Goal: Information Seeking & Learning: Compare options

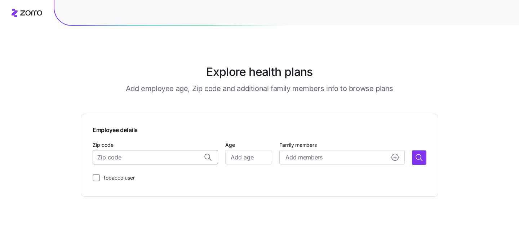
click at [179, 155] on input "Zip code" at bounding box center [155, 157] width 125 height 14
paste input "33916"
click at [167, 179] on span "33916, [GEOGRAPHIC_DATA], [GEOGRAPHIC_DATA]" at bounding box center [162, 176] width 101 height 9
type input "33916, [GEOGRAPHIC_DATA], [GEOGRAPHIC_DATA]"
click at [258, 160] on input "Age" at bounding box center [248, 157] width 47 height 14
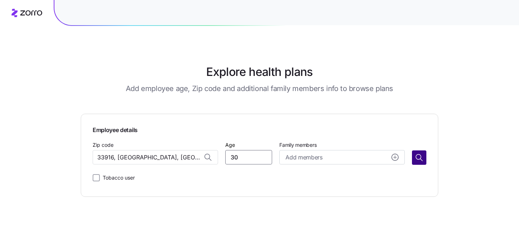
type input "30"
click at [421, 159] on icon "button" at bounding box center [419, 158] width 9 height 9
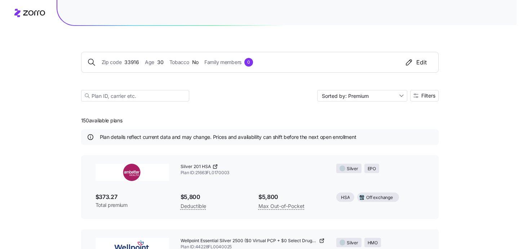
scroll to position [1, 0]
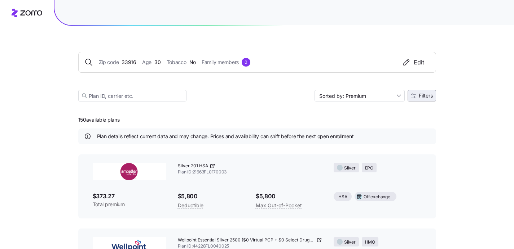
click at [424, 94] on span "Filters" at bounding box center [425, 95] width 14 height 5
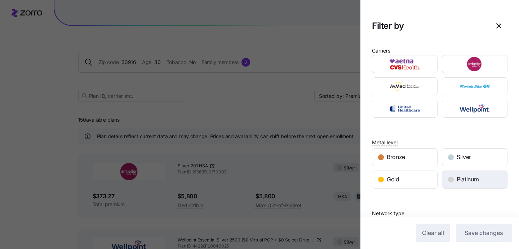
click at [460, 182] on span "Platinum" at bounding box center [468, 179] width 22 height 9
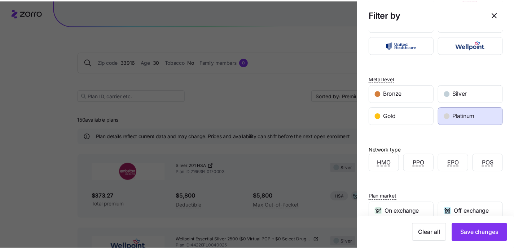
scroll to position [110, 0]
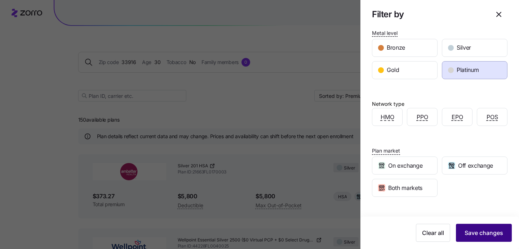
click at [466, 226] on button "Save changes" at bounding box center [484, 233] width 56 height 18
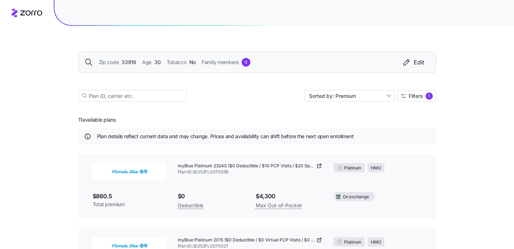
click at [173, 65] on span "Tobacco" at bounding box center [177, 62] width 20 height 8
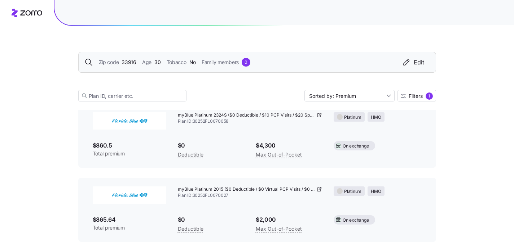
scroll to position [1, 0]
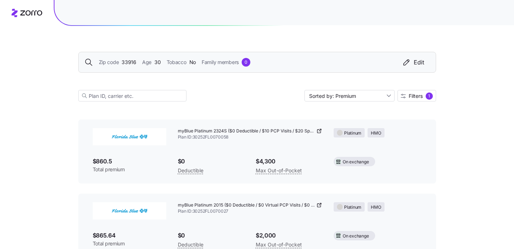
scroll to position [0, 0]
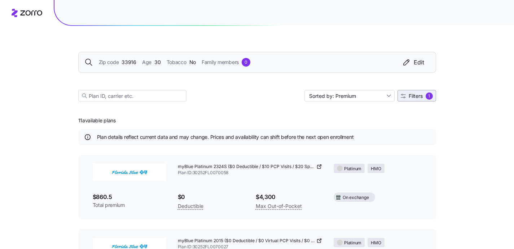
click at [419, 99] on span "Filters 1" at bounding box center [416, 96] width 32 height 7
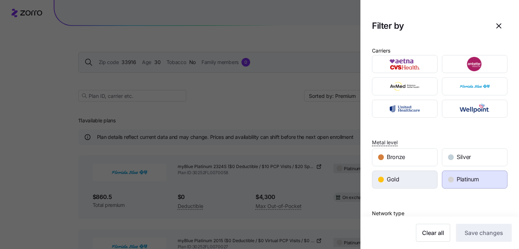
click at [413, 177] on div "Gold" at bounding box center [404, 179] width 65 height 17
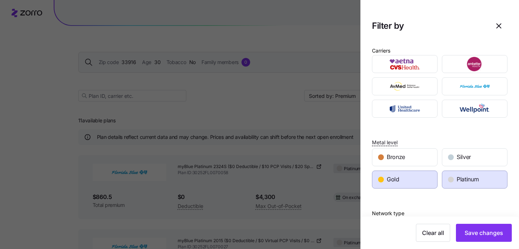
click at [468, 177] on span "Platinum" at bounding box center [468, 179] width 22 height 9
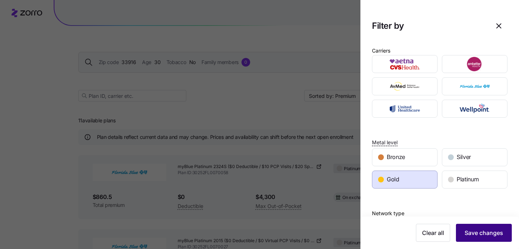
click at [471, 229] on button "Save changes" at bounding box center [484, 233] width 56 height 18
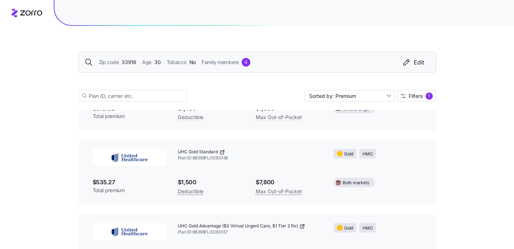
scroll to position [612, 0]
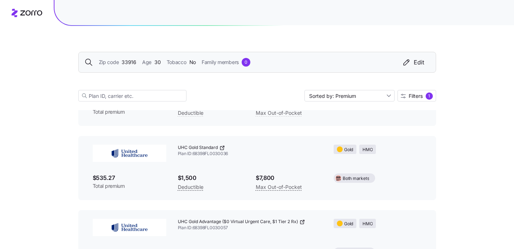
click at [223, 149] on icon at bounding box center [221, 148] width 3 height 3
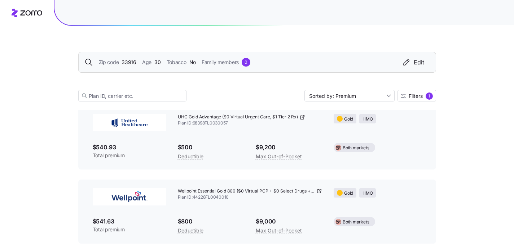
scroll to position [749, 0]
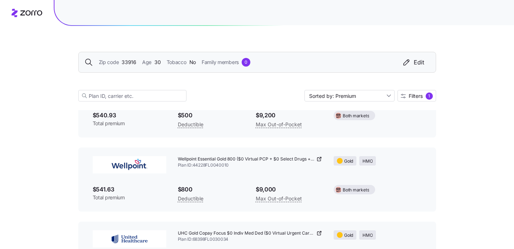
click at [317, 158] on icon at bounding box center [318, 159] width 3 height 3
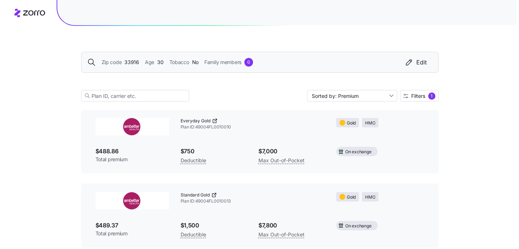
scroll to position [0, 0]
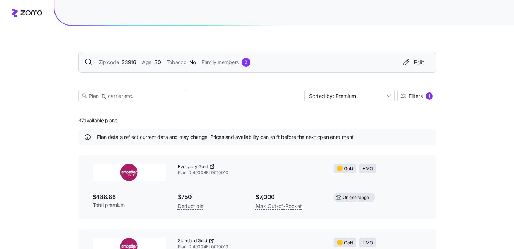
click at [213, 168] on icon at bounding box center [211, 166] width 3 height 3
click at [418, 91] on button "Filters 1" at bounding box center [416, 96] width 39 height 12
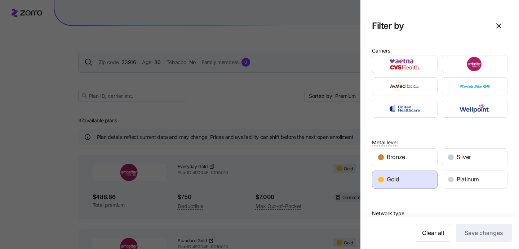
click at [415, 181] on div "Gold" at bounding box center [404, 179] width 65 height 17
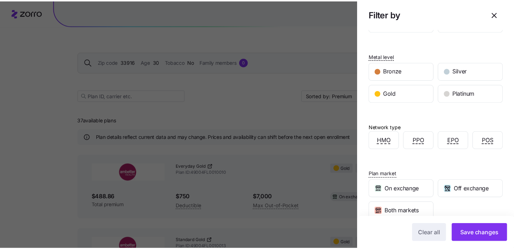
scroll to position [150, 0]
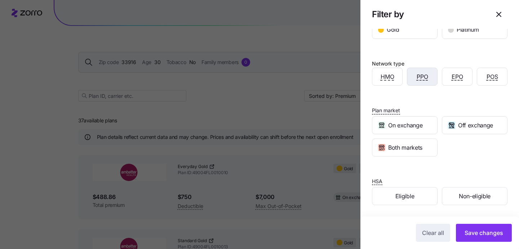
click at [417, 80] on span "PPO" at bounding box center [423, 76] width 12 height 9
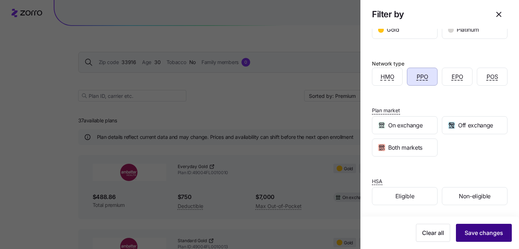
click at [469, 227] on button "Save changes" at bounding box center [484, 233] width 56 height 18
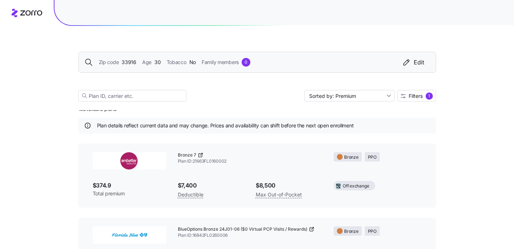
scroll to position [0, 0]
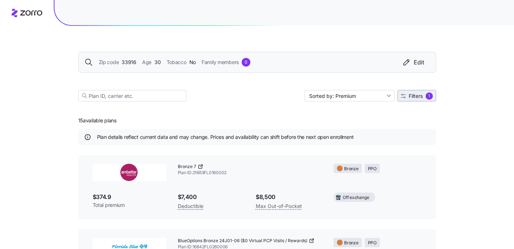
click at [411, 97] on span "Filters" at bounding box center [415, 96] width 14 height 5
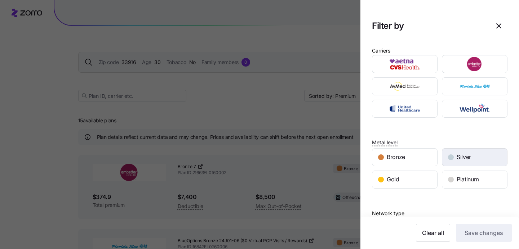
click at [452, 163] on div "Silver" at bounding box center [474, 157] width 65 height 17
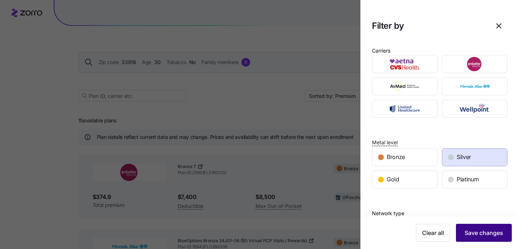
click at [475, 242] on button "Save changes" at bounding box center [484, 233] width 56 height 18
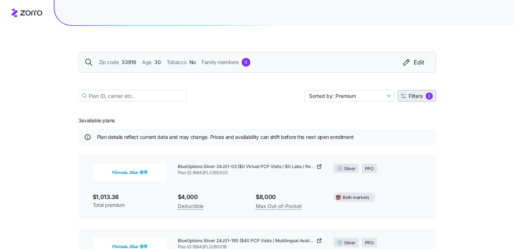
click at [424, 98] on span "Filters 2" at bounding box center [416, 96] width 32 height 7
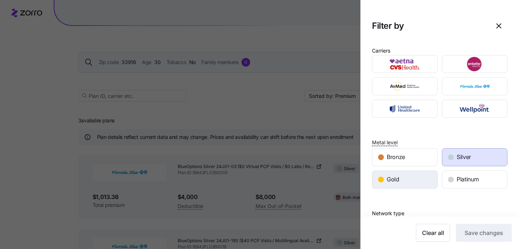
click at [416, 182] on div "Gold" at bounding box center [404, 179] width 65 height 17
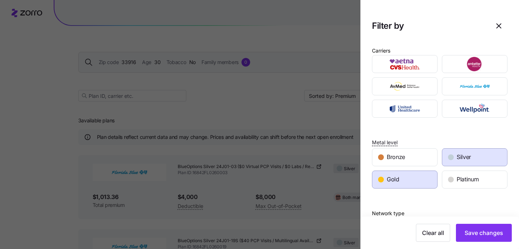
click at [457, 159] on span "Silver" at bounding box center [464, 157] width 14 height 9
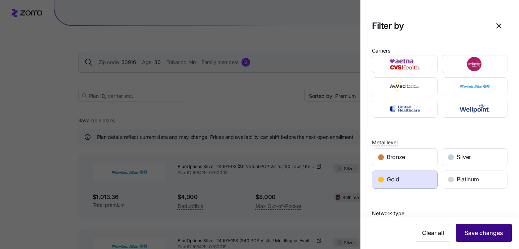
click at [481, 229] on button "Save changes" at bounding box center [484, 233] width 56 height 18
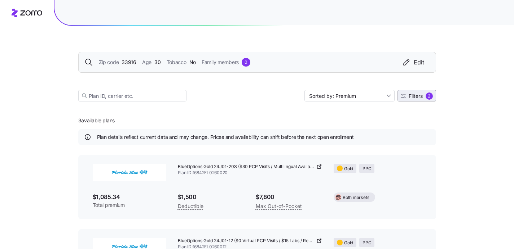
click at [420, 94] on span "Filters" at bounding box center [415, 96] width 14 height 5
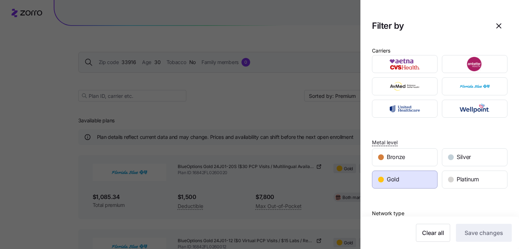
click at [421, 181] on div "Gold" at bounding box center [404, 179] width 65 height 17
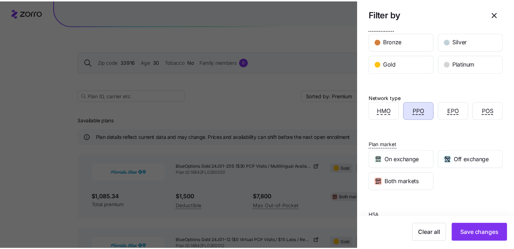
scroll to position [150, 0]
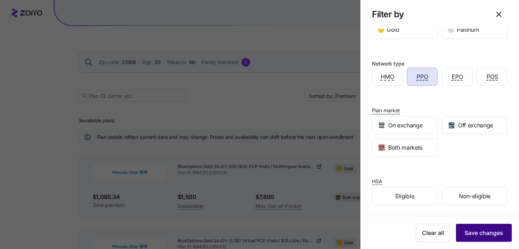
click at [465, 234] on span "Save changes" at bounding box center [484, 233] width 39 height 9
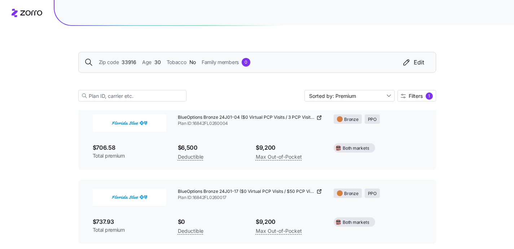
scroll to position [370, 0]
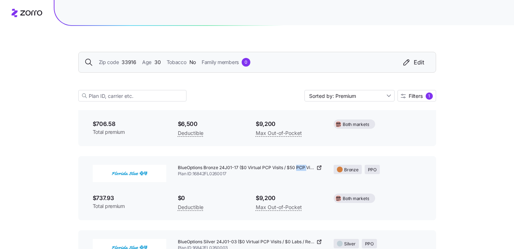
drag, startPoint x: 295, startPoint y: 169, endPoint x: 306, endPoint y: 170, distance: 11.3
click at [306, 170] on span "BlueOptions Bronze 24J01-17 ($0 Virtual PCP Visits / $50 PCP Visits / Rewards)" at bounding box center [246, 168] width 137 height 6
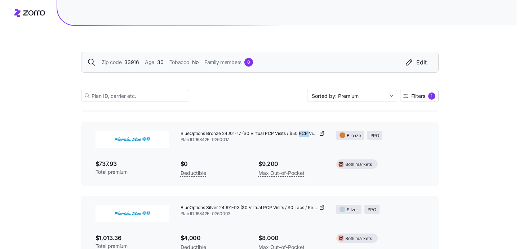
scroll to position [389, 0]
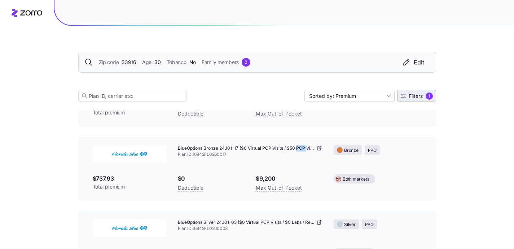
click at [430, 97] on div "1" at bounding box center [428, 96] width 7 height 7
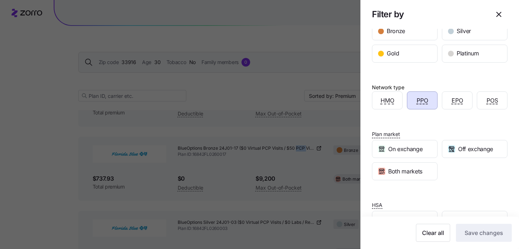
scroll to position [150, 0]
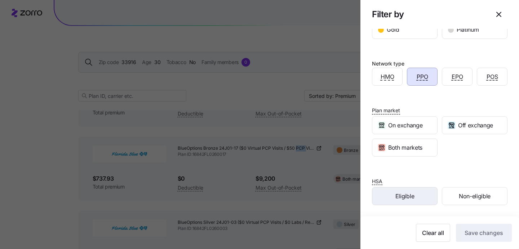
click at [422, 196] on div "Eligible" at bounding box center [404, 196] width 65 height 17
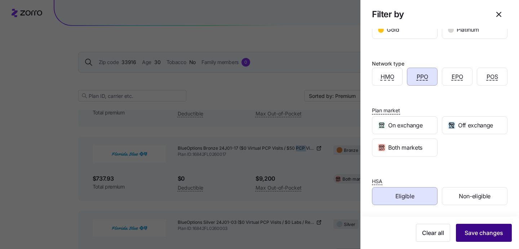
click at [465, 234] on span "Save changes" at bounding box center [484, 233] width 39 height 9
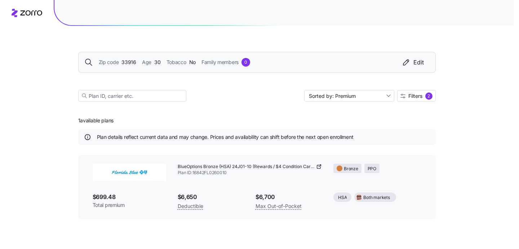
scroll to position [0, 0]
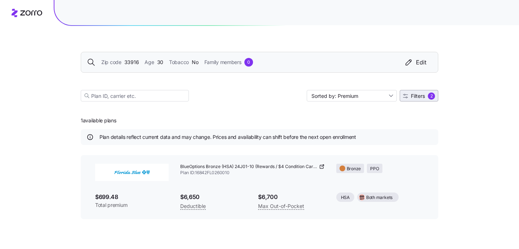
click at [426, 101] on button "Filters 2" at bounding box center [419, 96] width 39 height 12
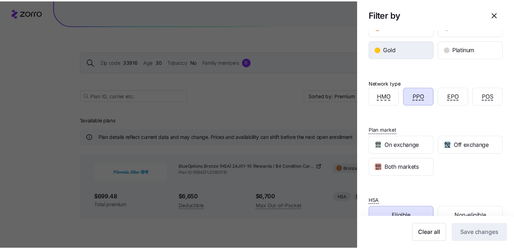
scroll to position [142, 0]
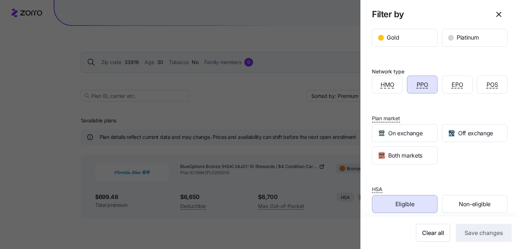
click at [418, 202] on div "Eligible" at bounding box center [404, 204] width 65 height 17
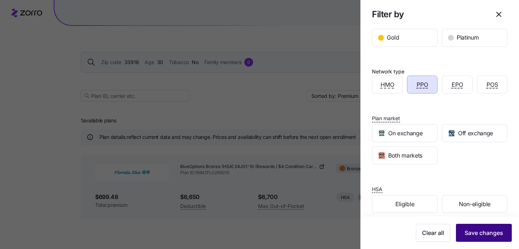
click at [467, 228] on button "Save changes" at bounding box center [484, 233] width 56 height 18
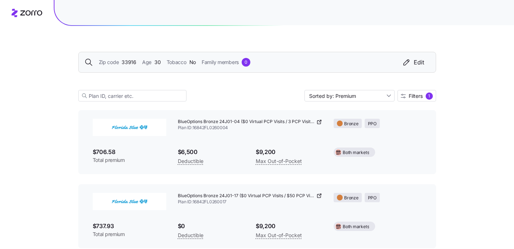
scroll to position [375, 0]
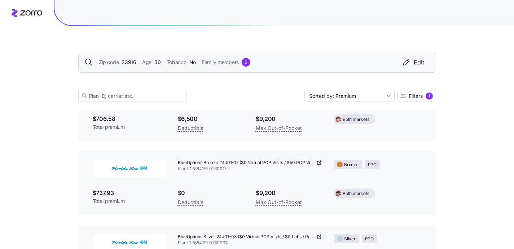
click at [315, 164] on div "BlueOptions Bronze 24J01-17 ($0 Virtual PCP Visits / $50 PCP Visits / Rewards)" at bounding box center [250, 163] width 145 height 6
click at [320, 162] on icon at bounding box center [320, 162] width 2 height 2
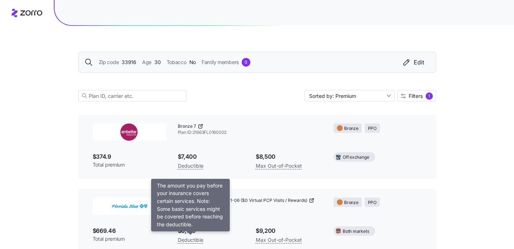
scroll to position [0, 0]
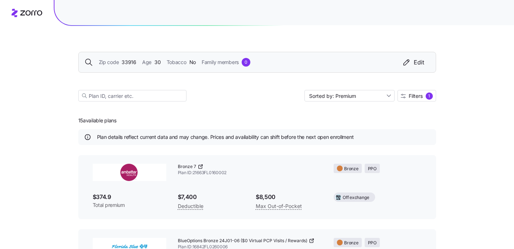
click at [198, 167] on icon at bounding box center [199, 166] width 3 height 3
